Goal: Task Accomplishment & Management: Use online tool/utility

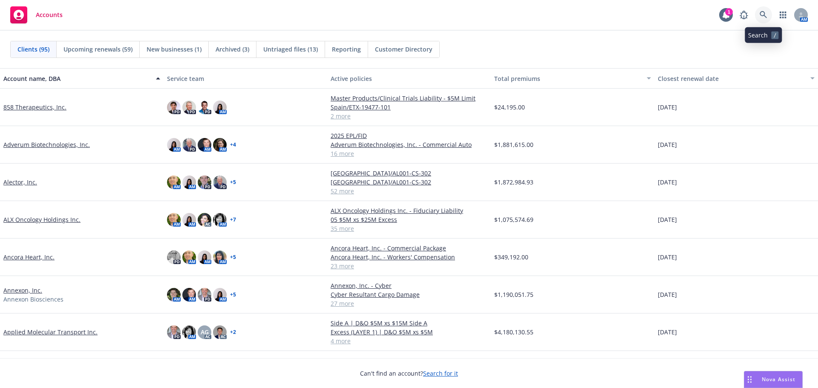
click at [764, 15] on icon at bounding box center [763, 15] width 8 height 8
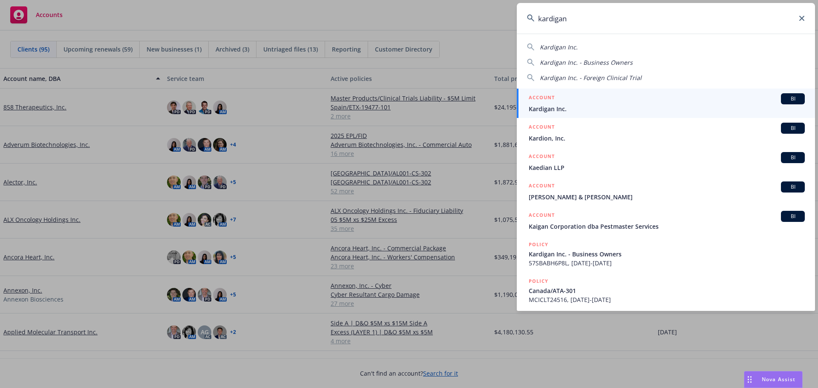
type input "kardigan"
click at [638, 106] on span "Kardigan Inc." at bounding box center [667, 108] width 276 height 9
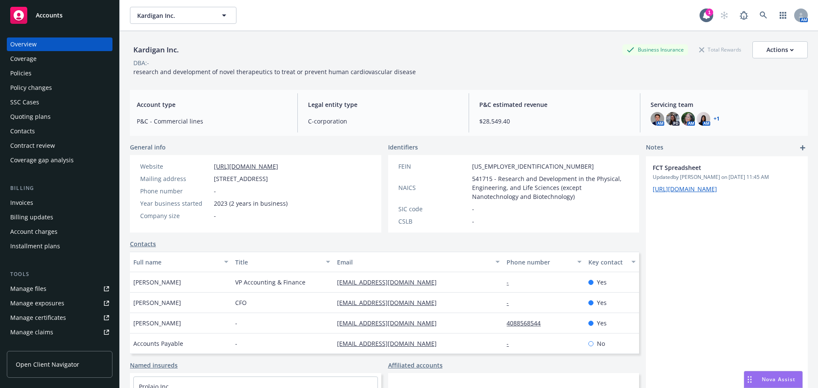
click at [42, 115] on div "Quoting plans" at bounding box center [30, 117] width 40 height 14
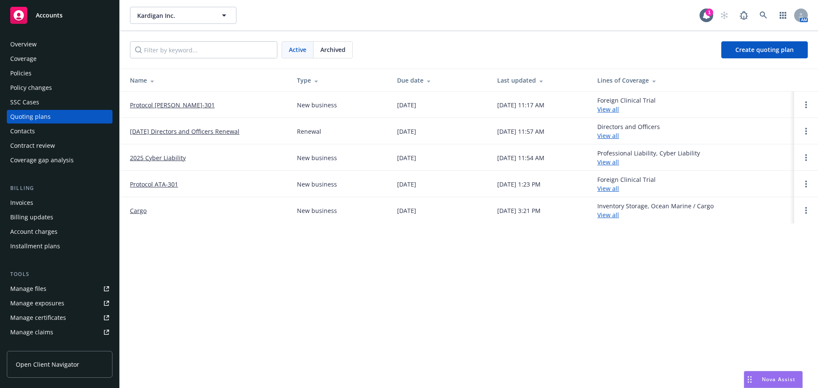
click at [158, 101] on link "Protocol [PERSON_NAME]-301" at bounding box center [172, 105] width 85 height 9
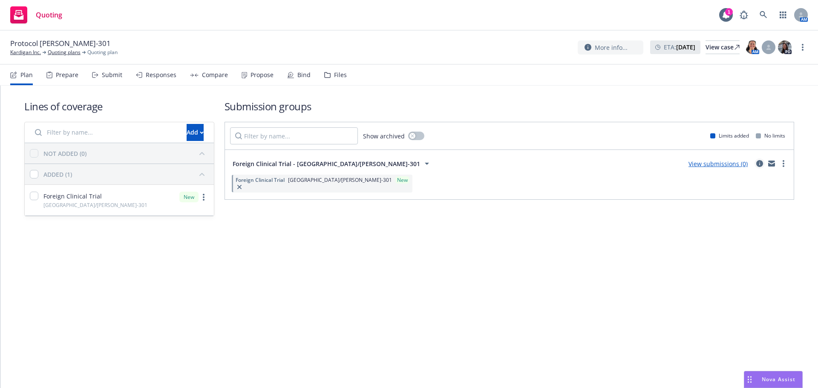
click at [759, 164] on icon "circleInformation" at bounding box center [759, 163] width 7 height 7
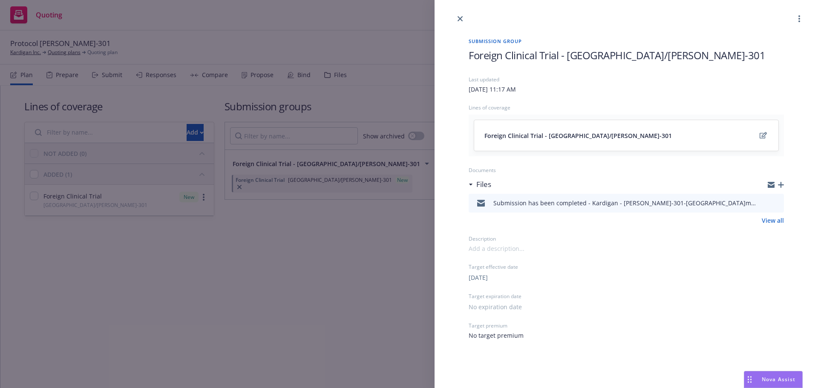
click at [782, 184] on icon "button" at bounding box center [781, 185] width 6 height 6
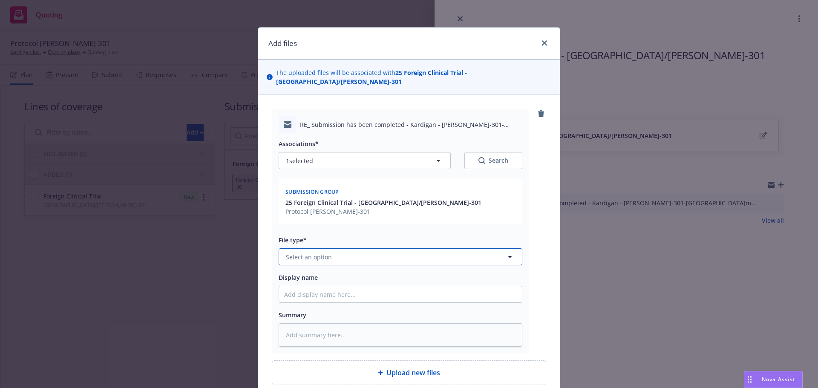
click at [348, 248] on button "Select an option" at bounding box center [401, 256] width 244 height 17
type input "em"
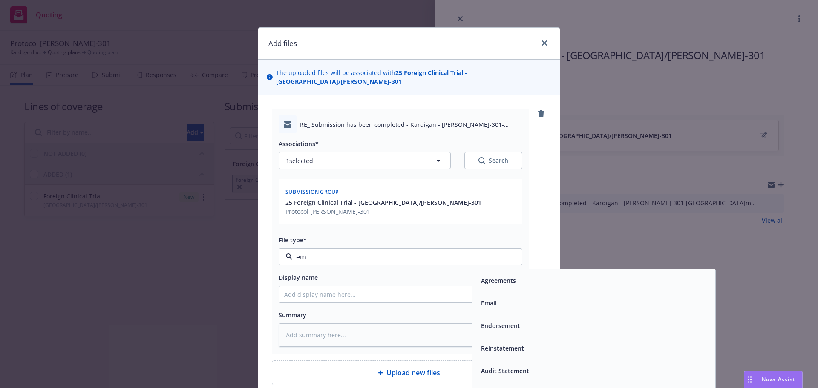
click at [487, 299] on span "Email" at bounding box center [489, 303] width 16 height 9
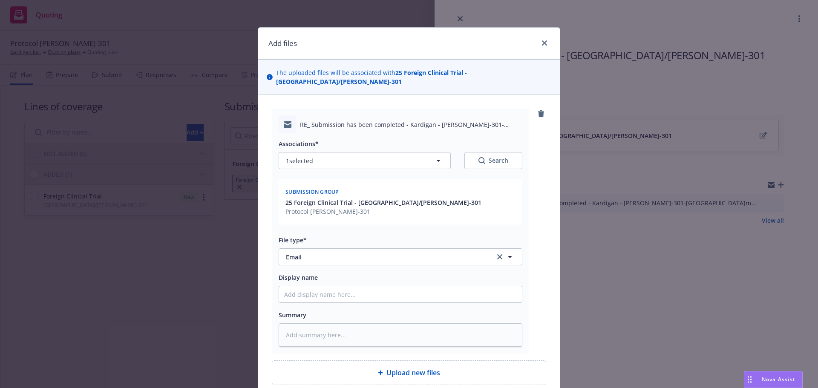
scroll to position [43, 0]
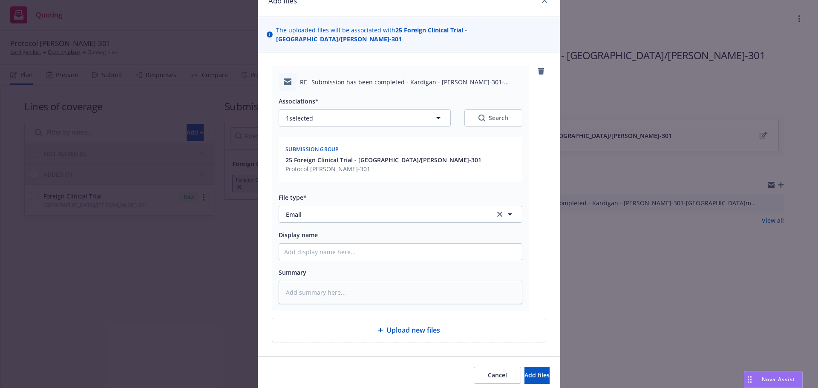
type textarea "x"
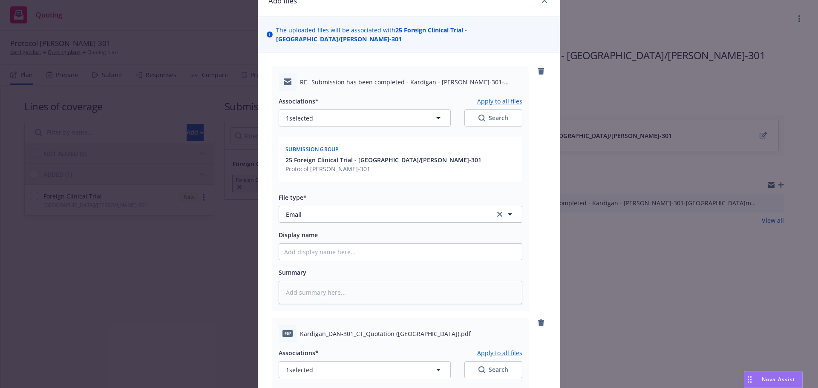
scroll to position [170, 0]
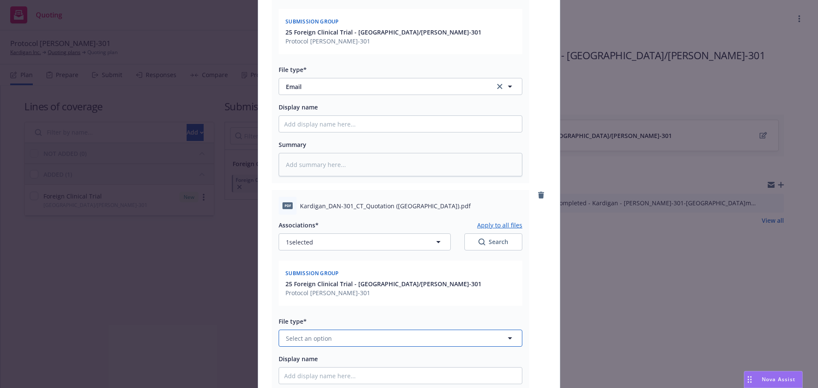
click at [299, 334] on span "Select an option" at bounding box center [309, 338] width 46 height 9
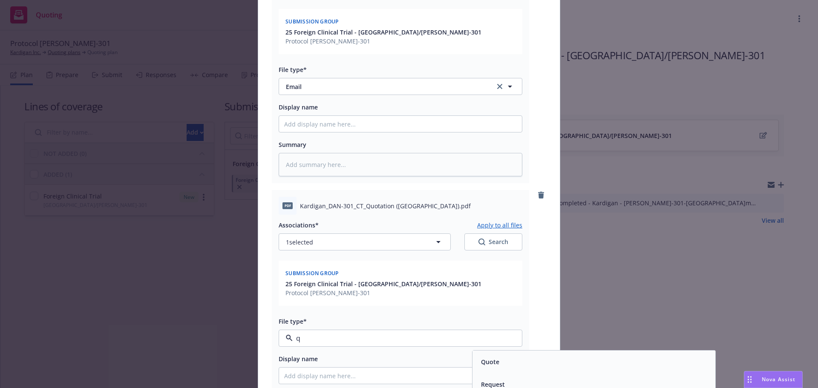
type input "qu"
click at [507, 356] on div "Quote" at bounding box center [593, 362] width 233 height 12
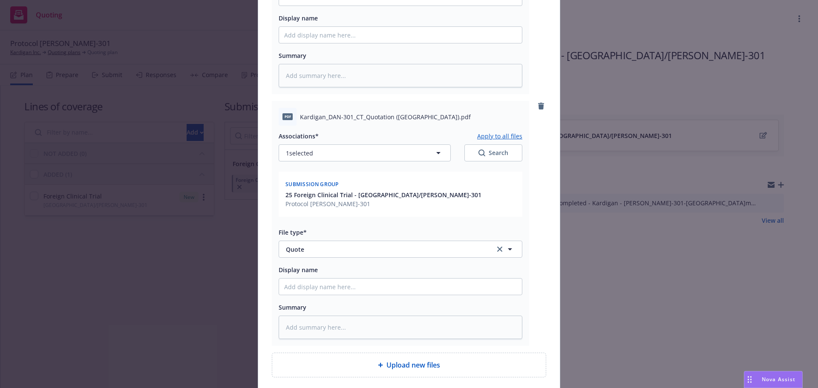
scroll to position [319, 0]
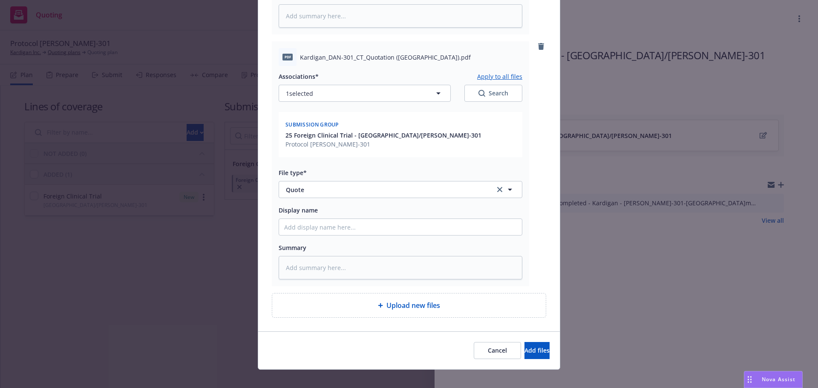
type textarea "x"
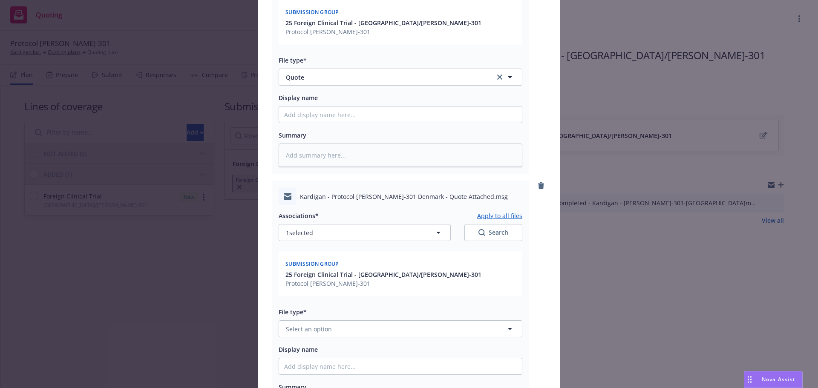
scroll to position [571, 0]
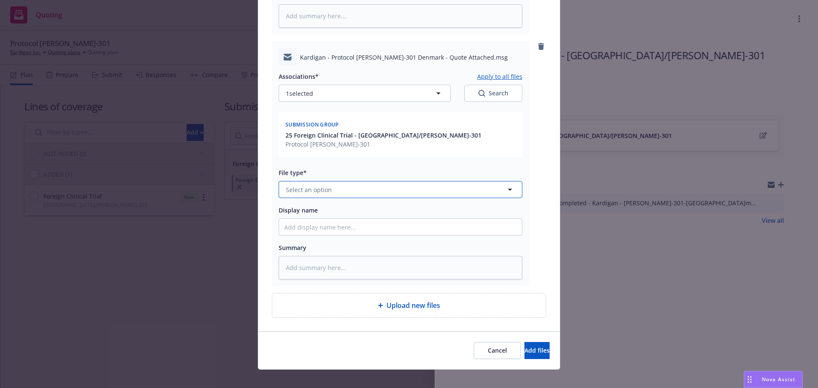
click at [384, 187] on button "Select an option" at bounding box center [401, 189] width 244 height 17
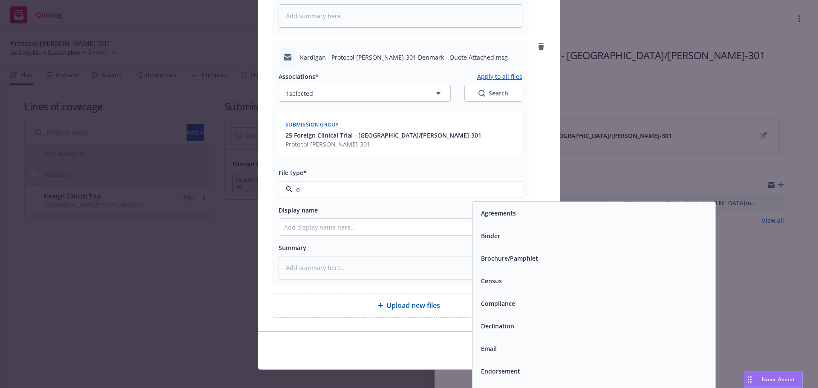
type input "em"
click at [481, 231] on span "Email" at bounding box center [489, 235] width 16 height 9
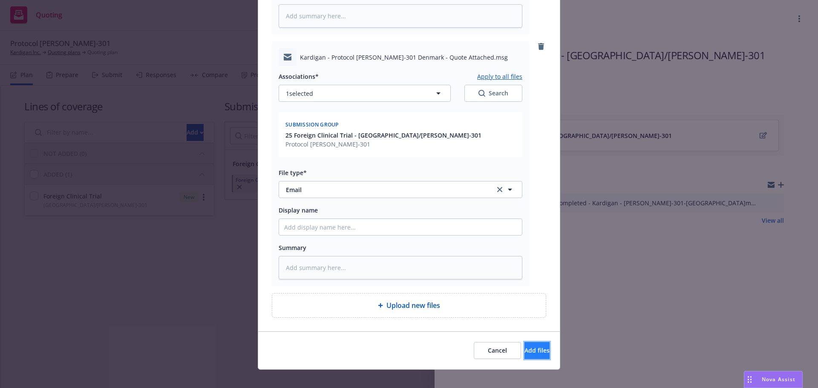
click at [524, 346] on span "Add files" at bounding box center [536, 350] width 25 height 8
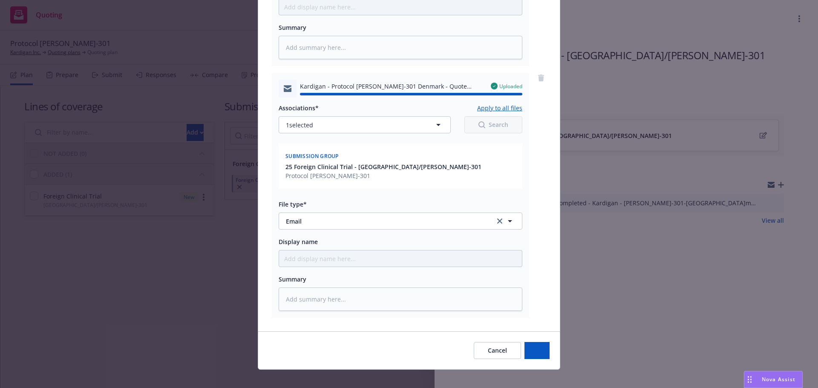
type textarea "x"
